Goal: Task Accomplishment & Management: Manage account settings

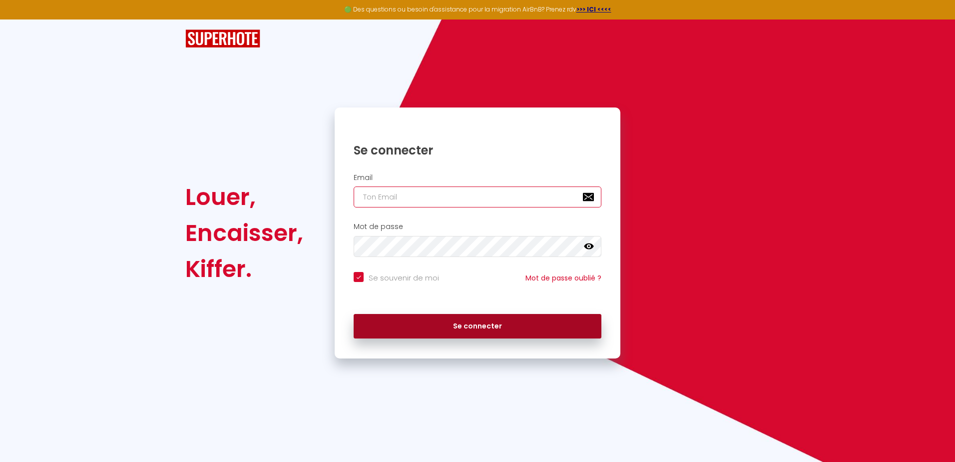
type input "[EMAIL_ADDRESS][DOMAIN_NAME]"
click at [439, 325] on button "Se connecter" at bounding box center [478, 326] width 248 height 25
checkbox input "true"
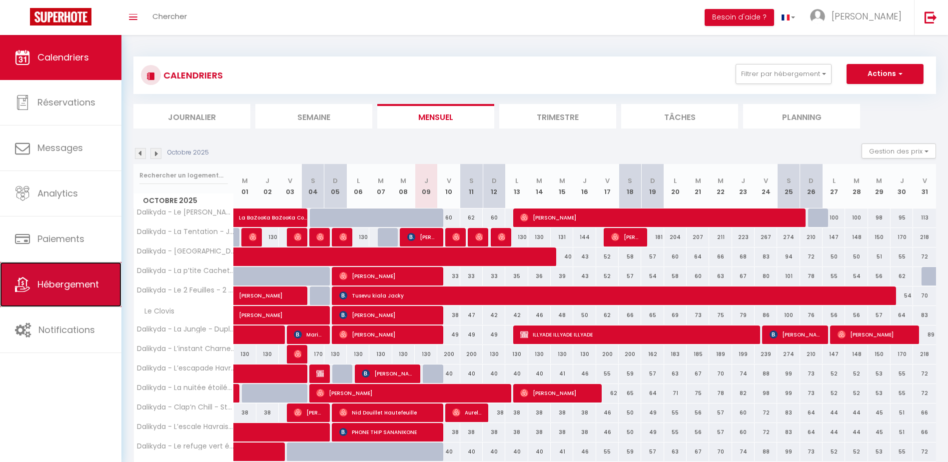
click at [59, 275] on link "Hébergement" at bounding box center [60, 284] width 121 height 45
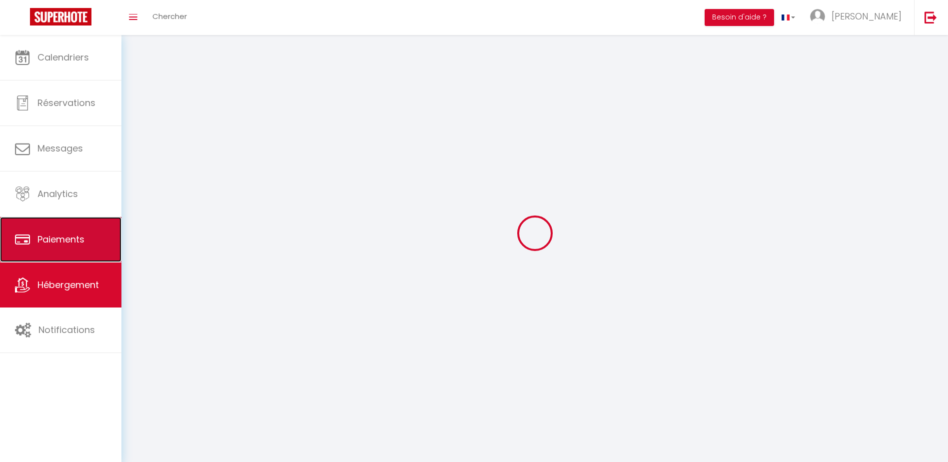
click at [70, 242] on link "Paiements" at bounding box center [60, 239] width 121 height 45
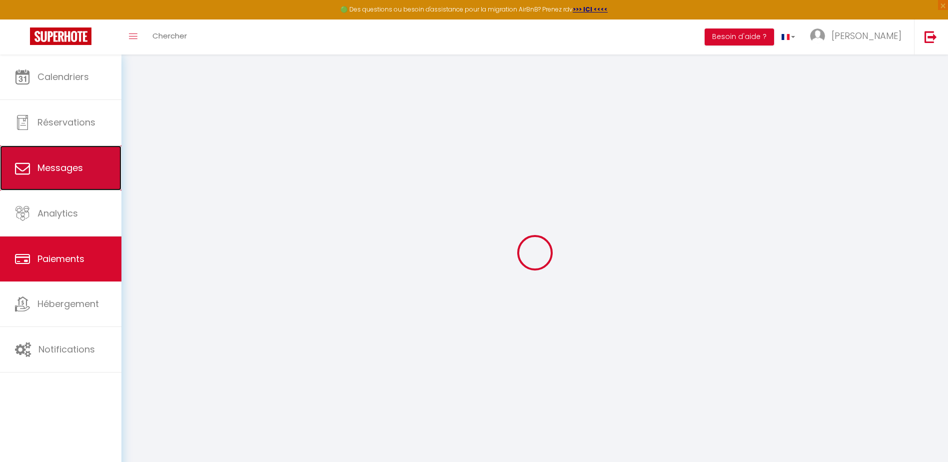
select select "2"
select select "0"
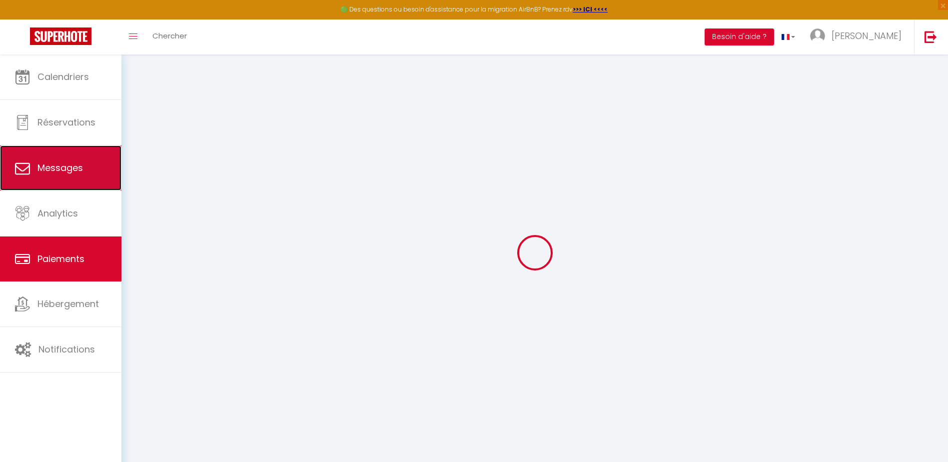
select select "0"
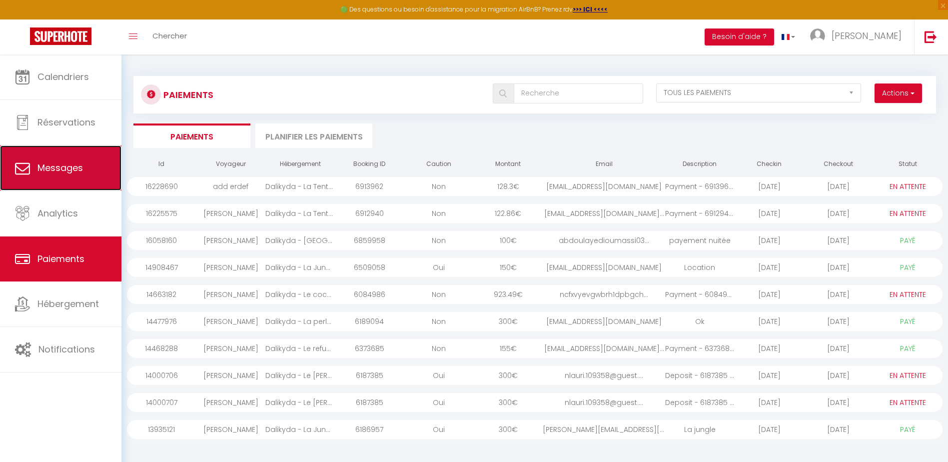
click at [87, 156] on link "Messages" at bounding box center [60, 167] width 121 height 45
select select "message"
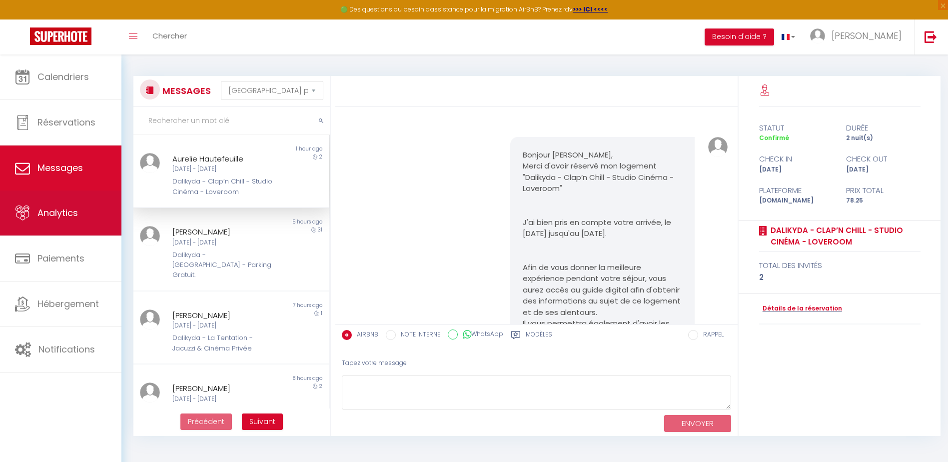
scroll to position [3449, 0]
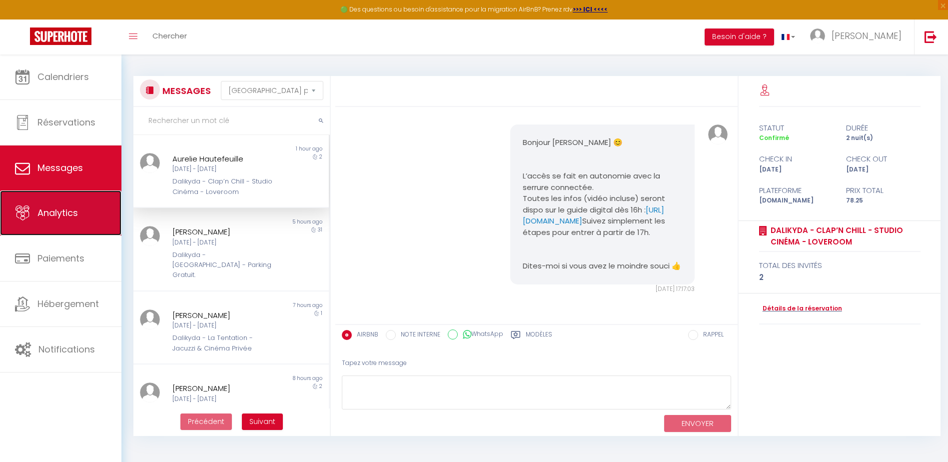
click at [63, 220] on link "Analytics" at bounding box center [60, 212] width 121 height 45
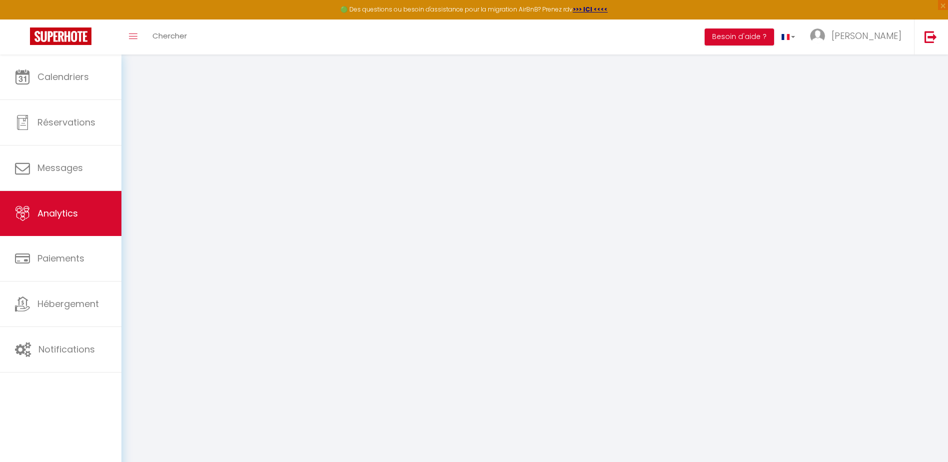
select select "2025"
select select "10"
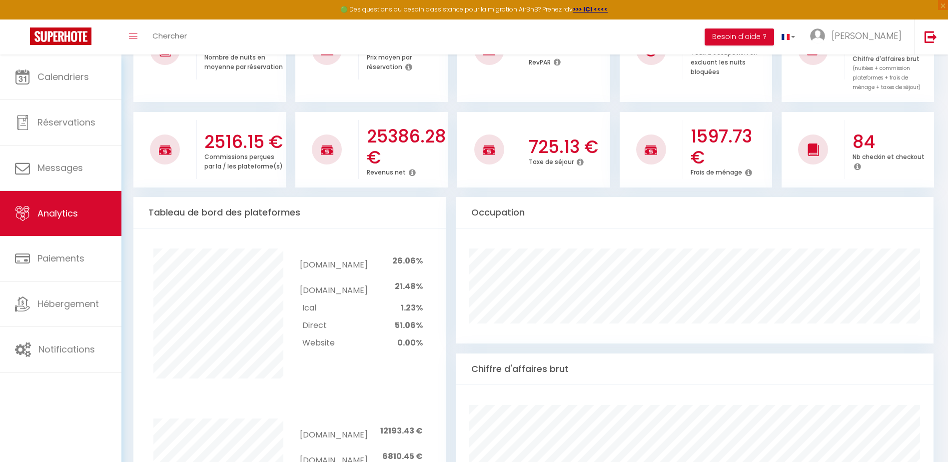
scroll to position [342, 0]
